Goal: Task Accomplishment & Management: Manage account settings

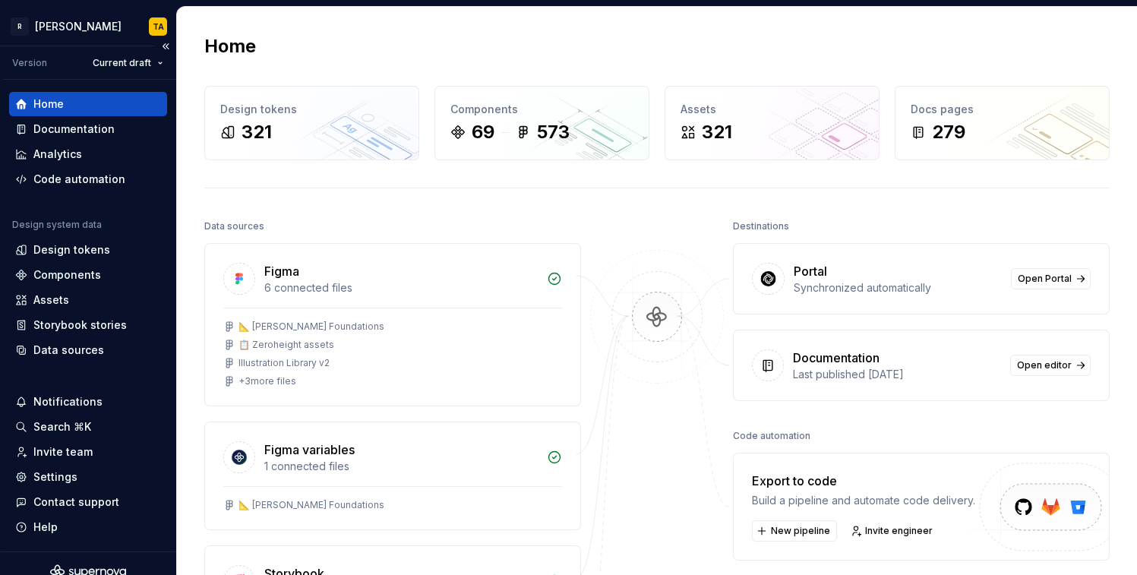
scroll to position [17, 0]
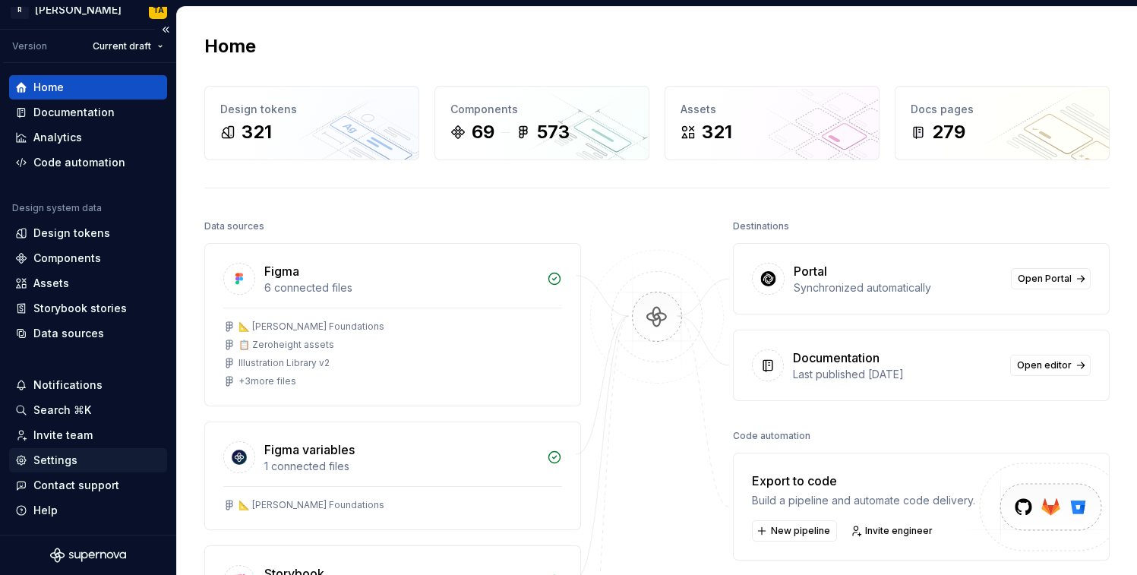
click at [73, 467] on div "Settings" at bounding box center [55, 460] width 44 height 15
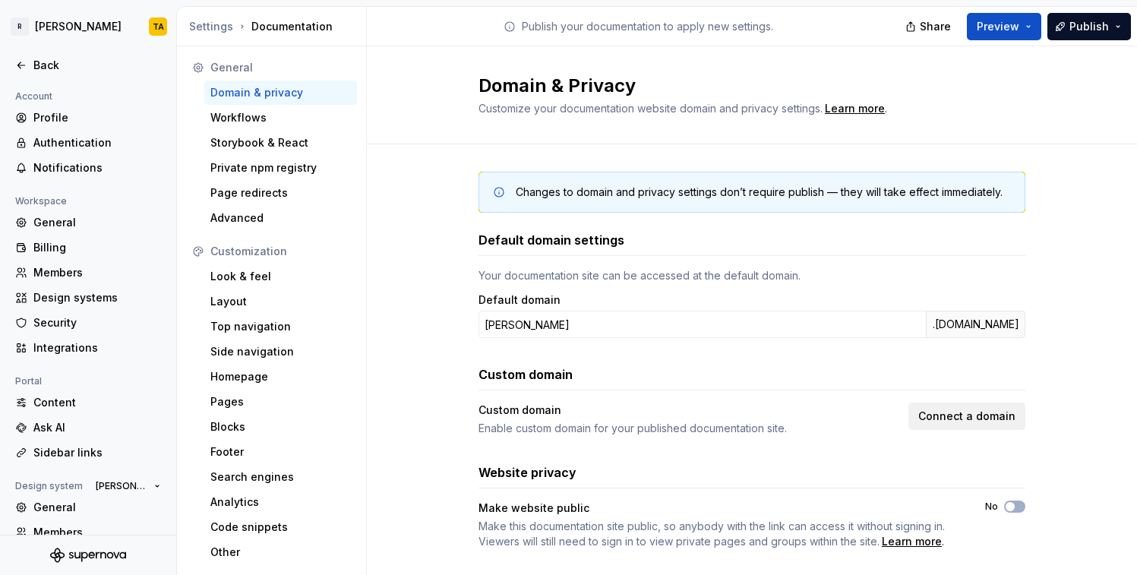
scroll to position [25, 0]
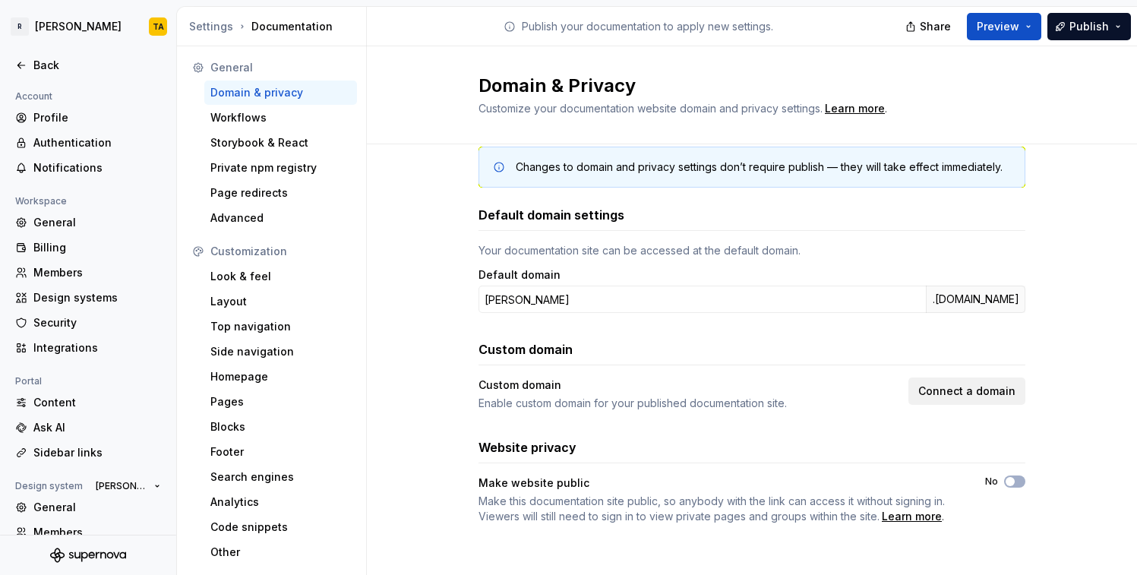
click at [936, 386] on span "Connect a domain" at bounding box center [966, 391] width 97 height 15
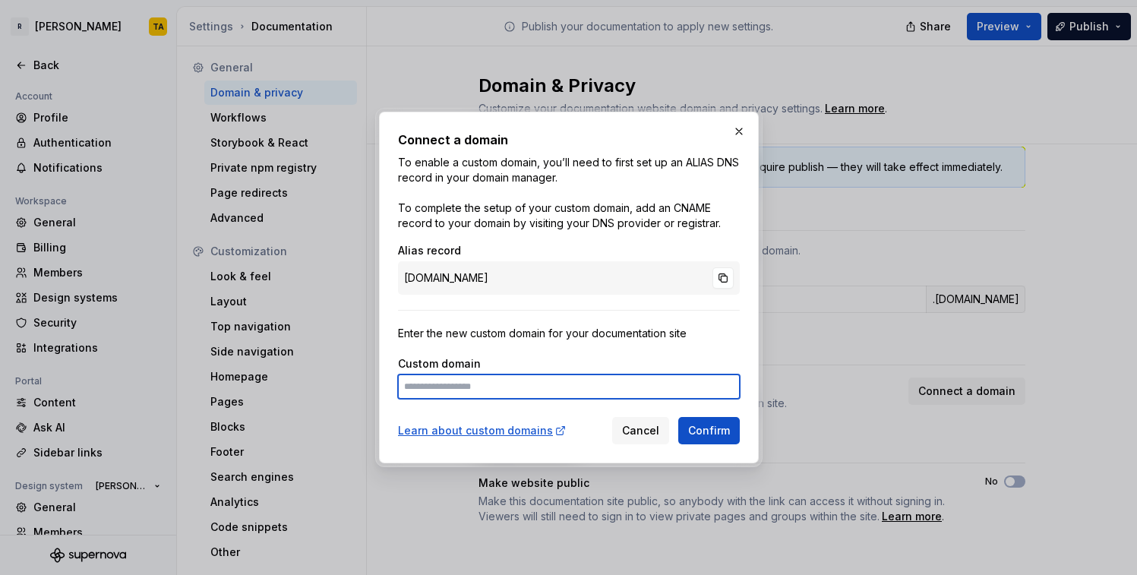
click at [503, 385] on input at bounding box center [569, 386] width 342 height 24
type input "**********"
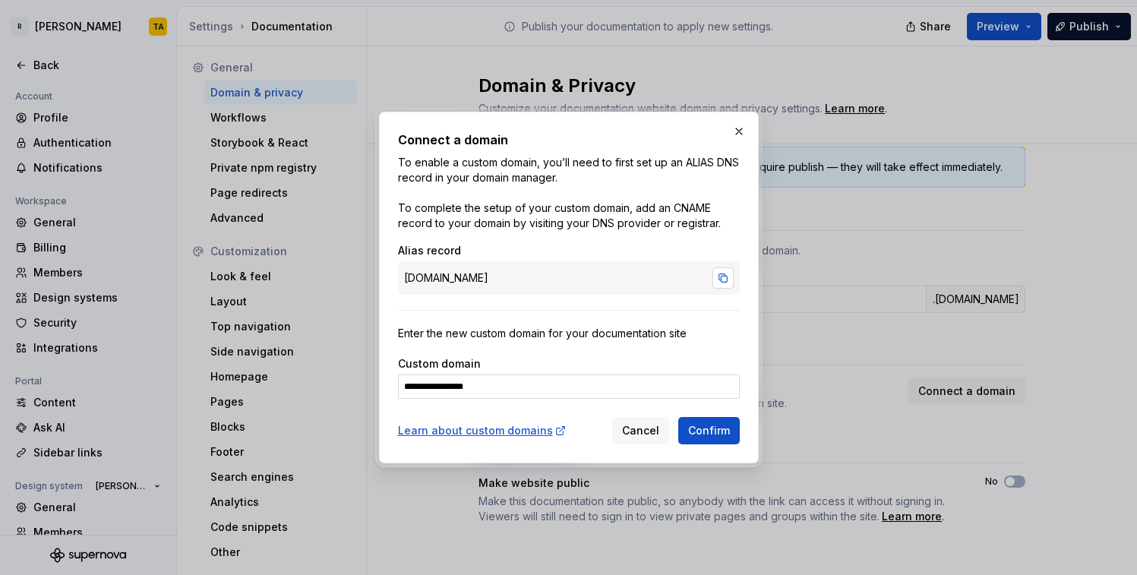
click at [721, 273] on button "button" at bounding box center [723, 277] width 21 height 21
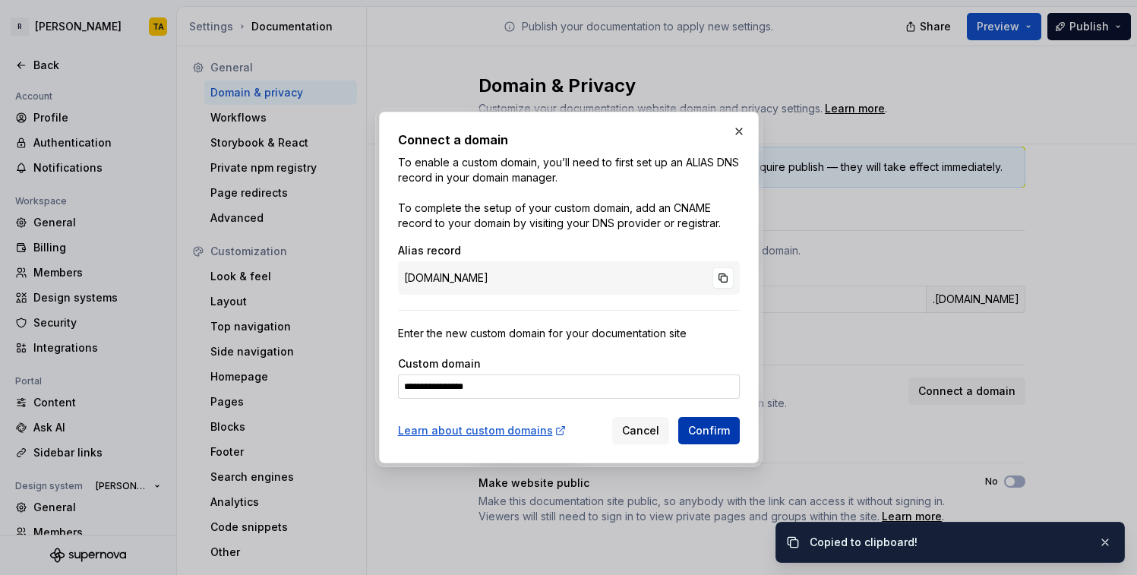
click at [709, 428] on span "Confirm" at bounding box center [709, 430] width 42 height 15
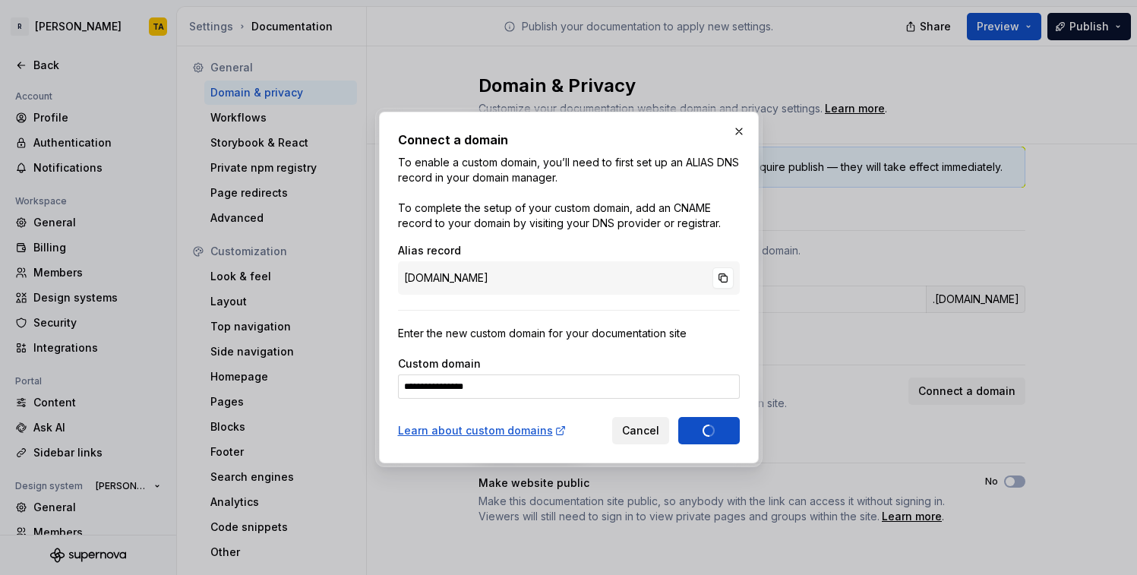
click at [651, 435] on span "Cancel" at bounding box center [640, 430] width 37 height 15
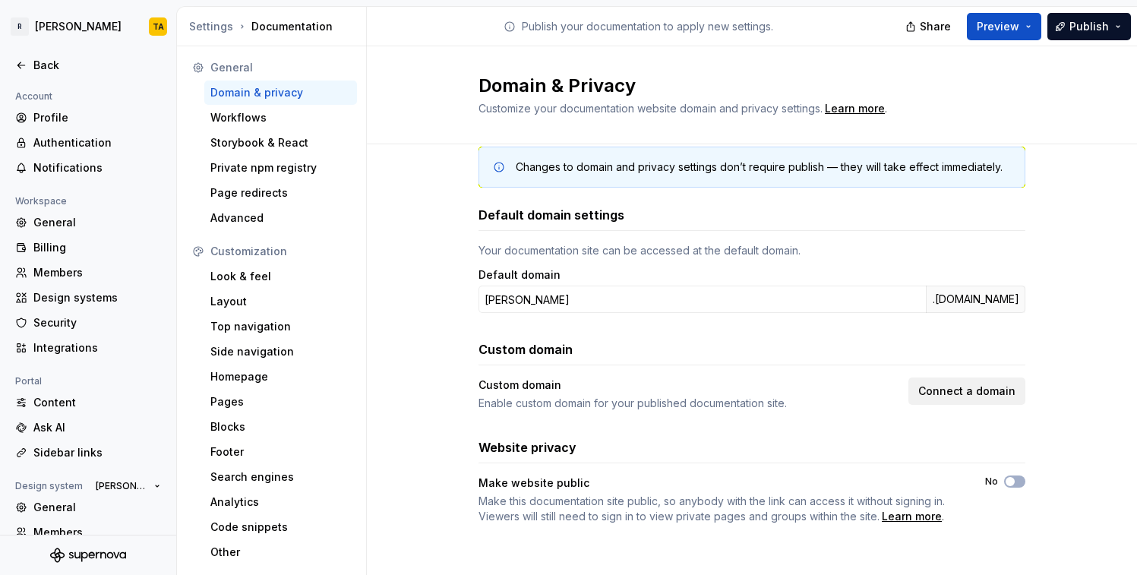
click at [937, 385] on span "Connect a domain" at bounding box center [966, 391] width 97 height 15
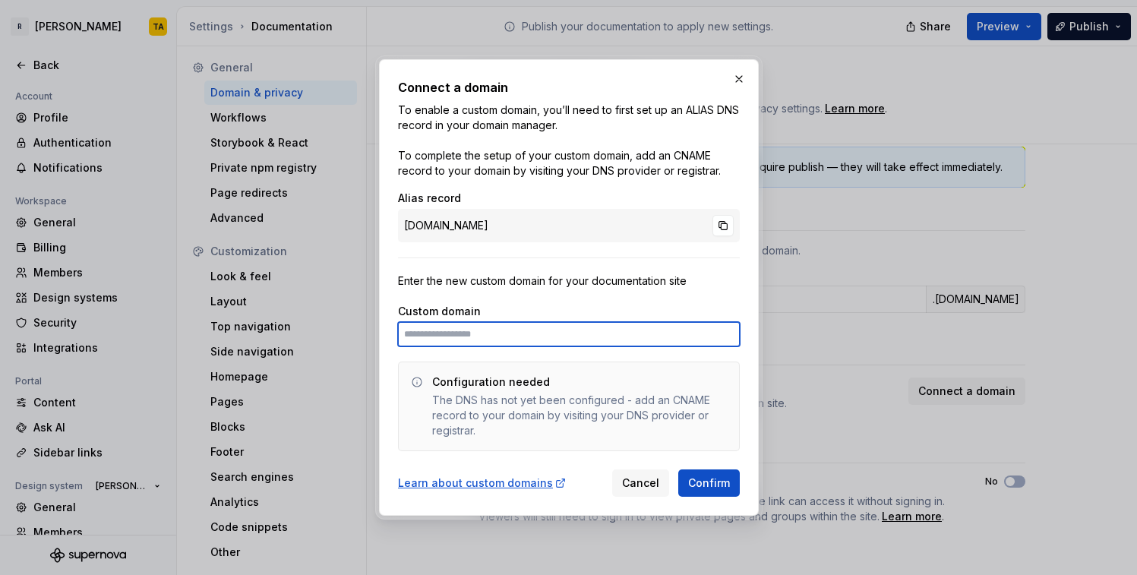
click at [456, 339] on input at bounding box center [569, 334] width 342 height 24
